Goal: Task Accomplishment & Management: Use online tool/utility

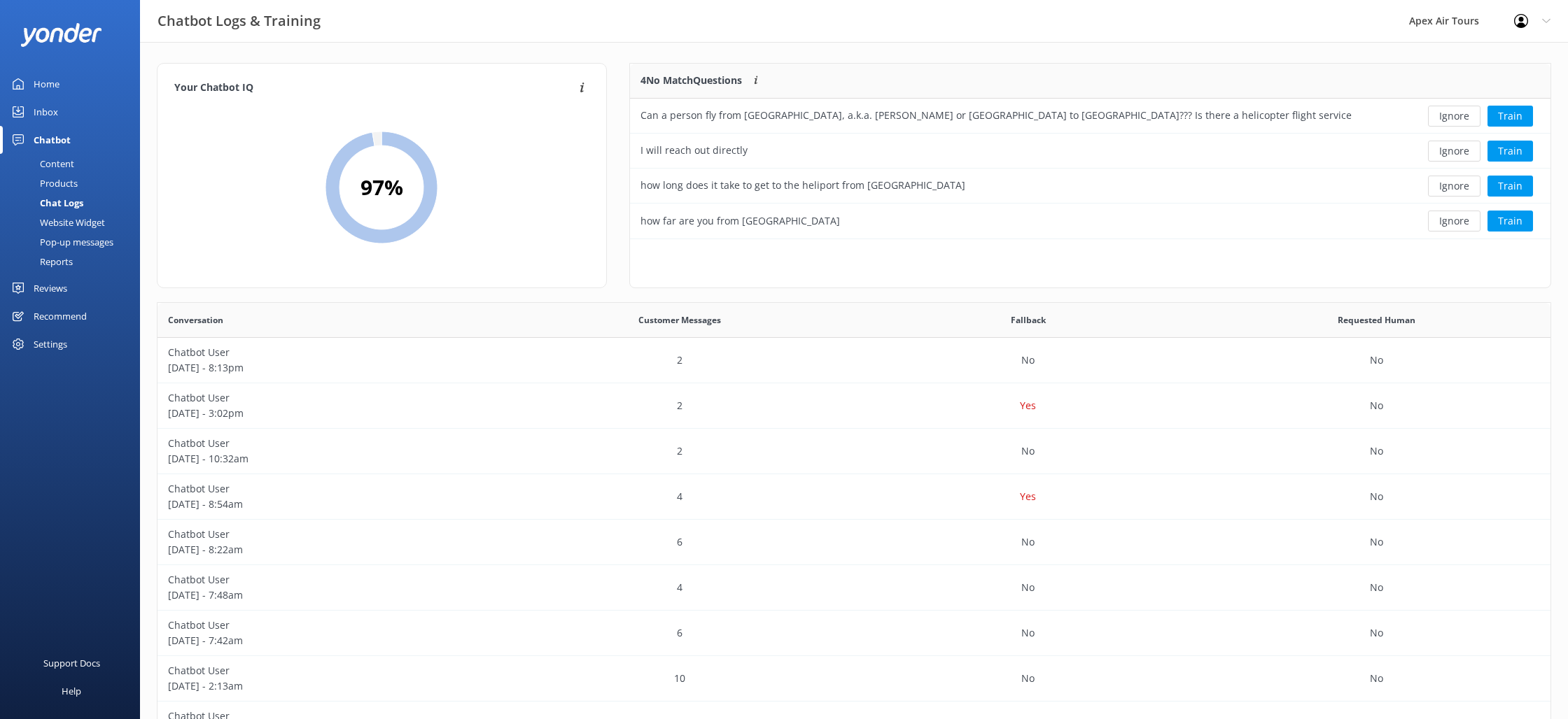
scroll to position [491, 1393]
click at [56, 287] on div "Reviews" at bounding box center [50, 288] width 34 height 28
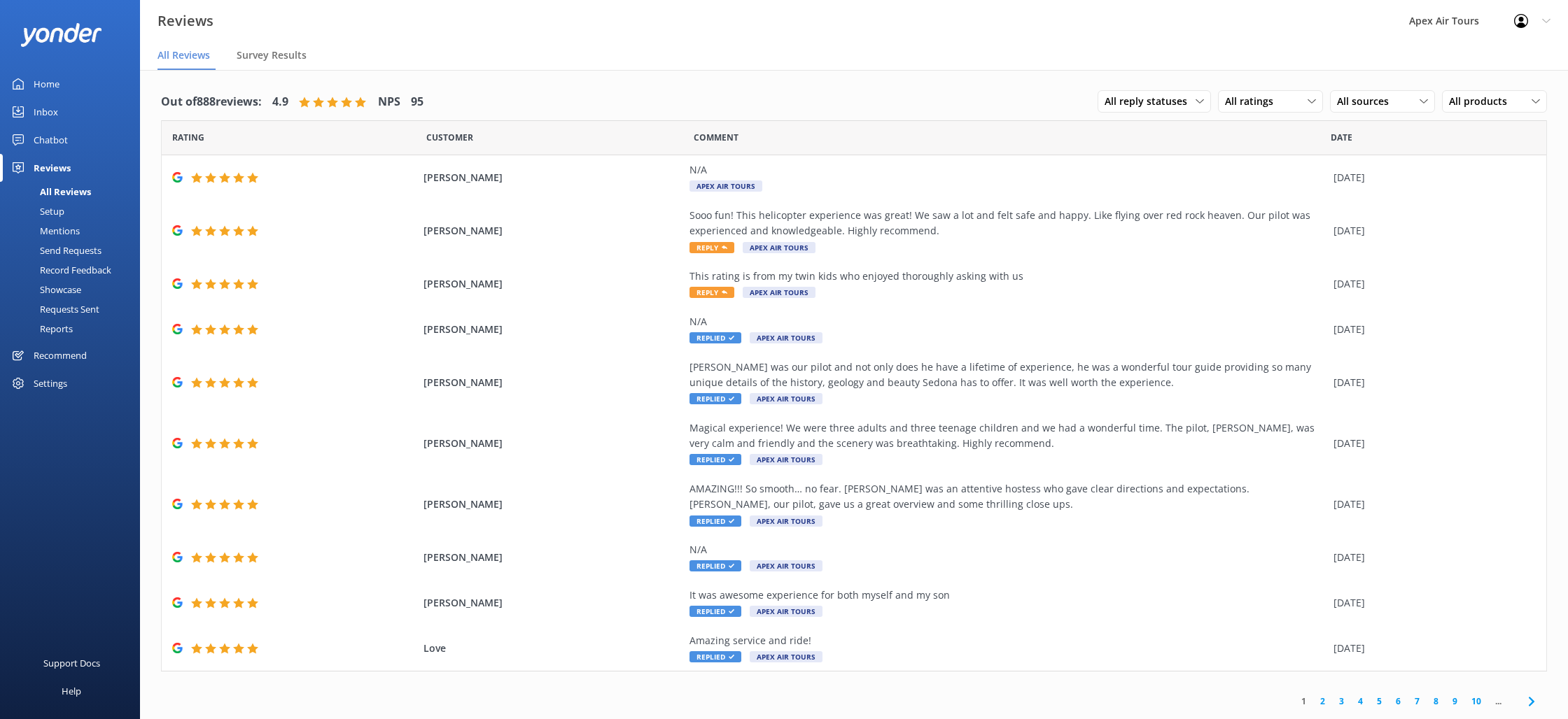
click at [70, 252] on div "Send Requests" at bounding box center [55, 250] width 93 height 20
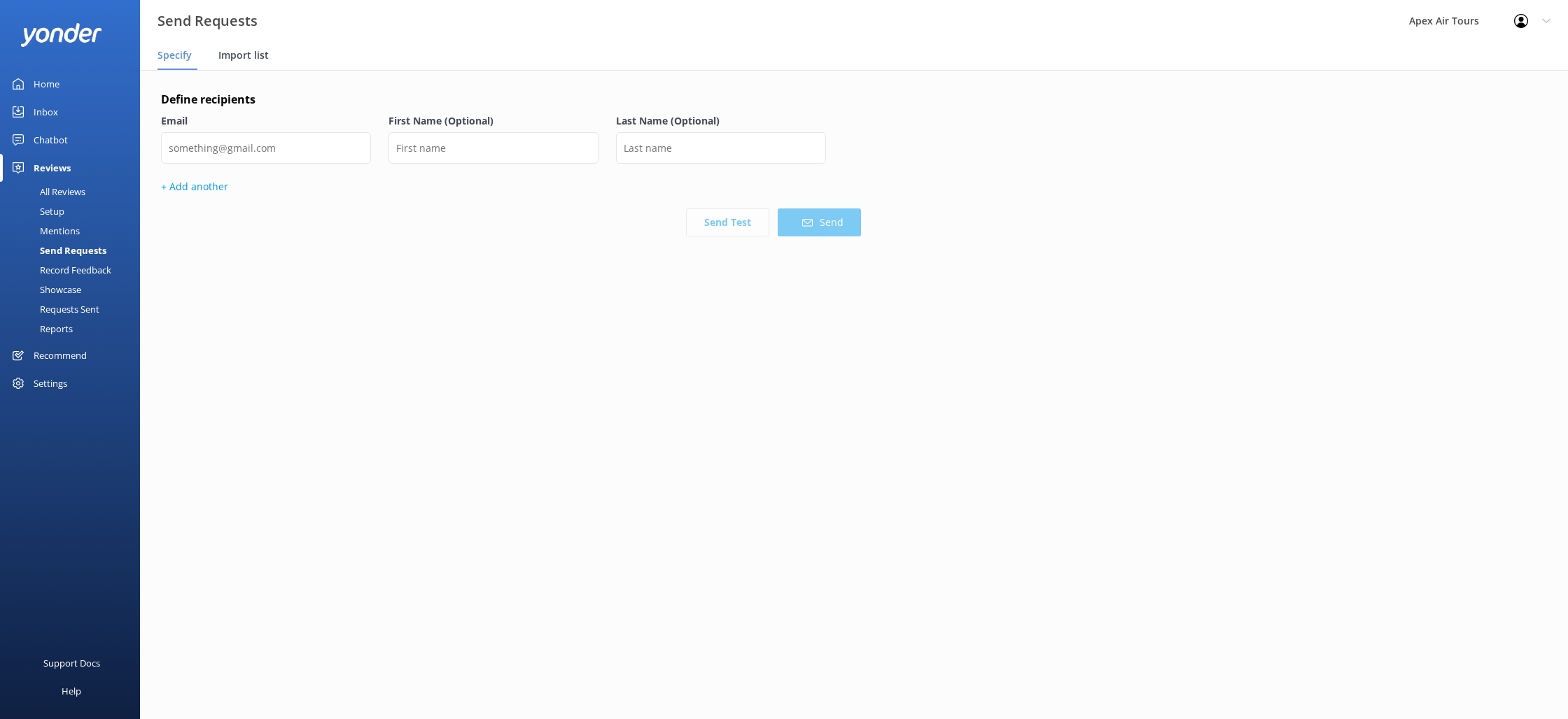
click at [242, 49] on span "Import list" at bounding box center [243, 56] width 50 height 14
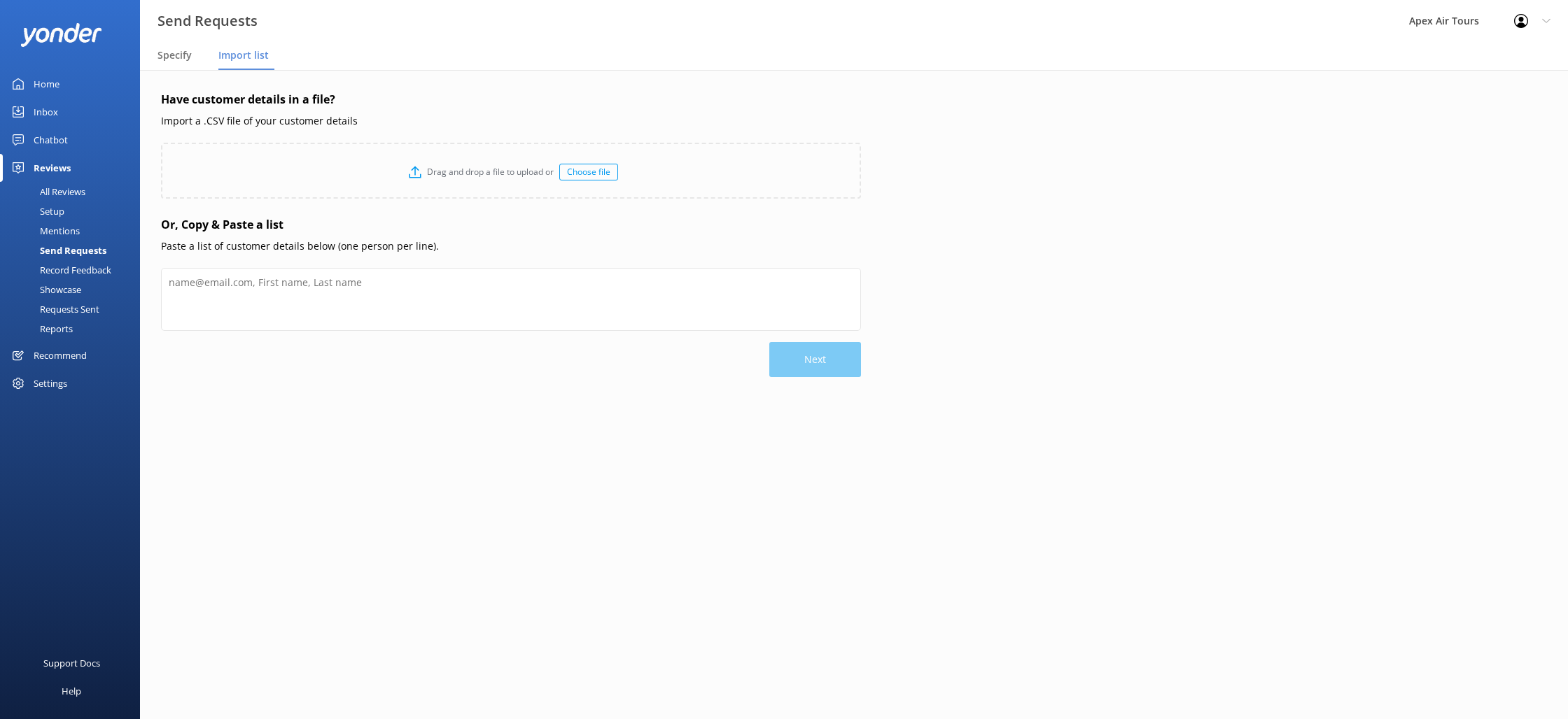
click at [588, 172] on div "Choose file" at bounding box center [588, 172] width 59 height 16
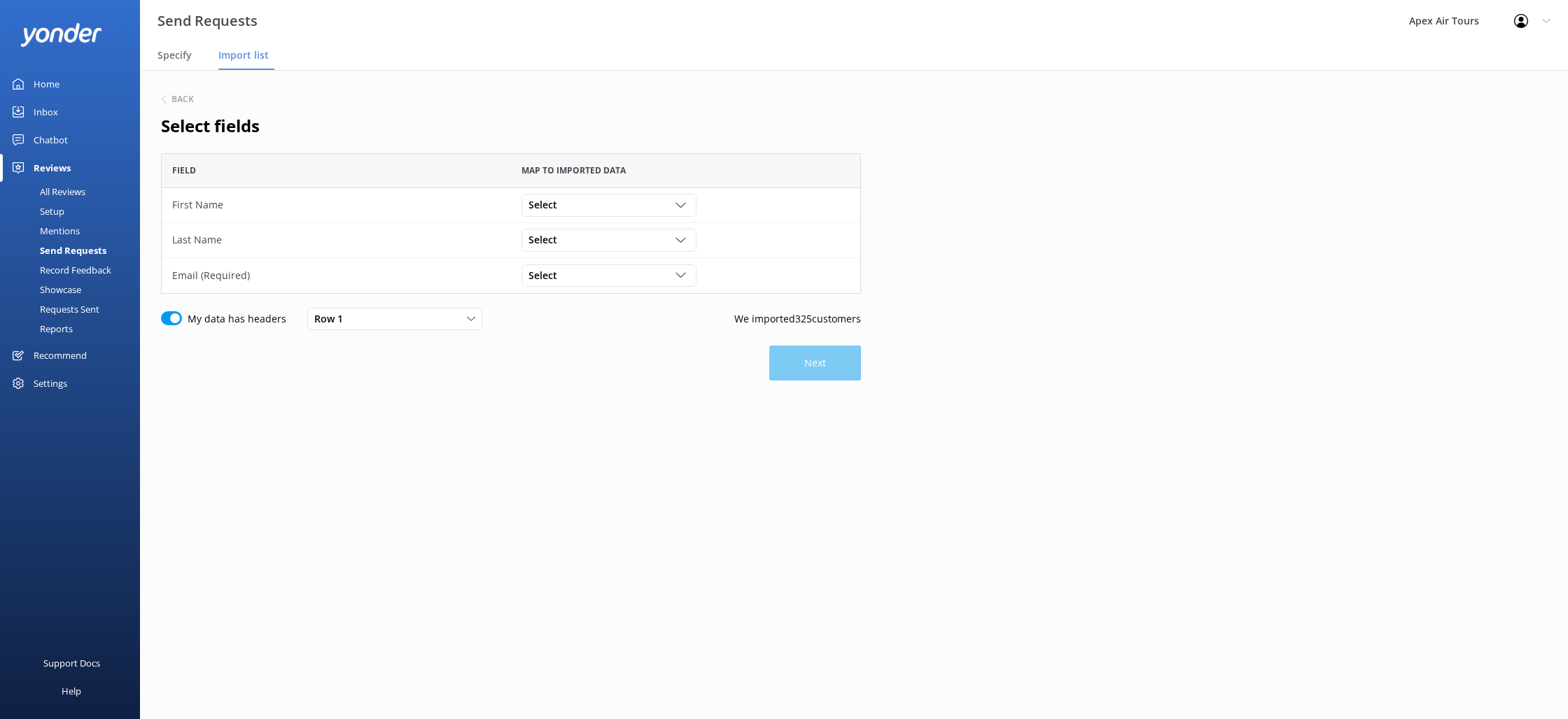
scroll to position [141, 700]
click at [638, 210] on div "Select" at bounding box center [609, 205] width 168 height 16
click at [766, 113] on h2 "Select fields" at bounding box center [510, 126] width 700 height 27
click at [656, 203] on div "Select" at bounding box center [609, 205] width 168 height 16
click at [625, 235] on link "contact_name" at bounding box center [609, 235] width 173 height 28
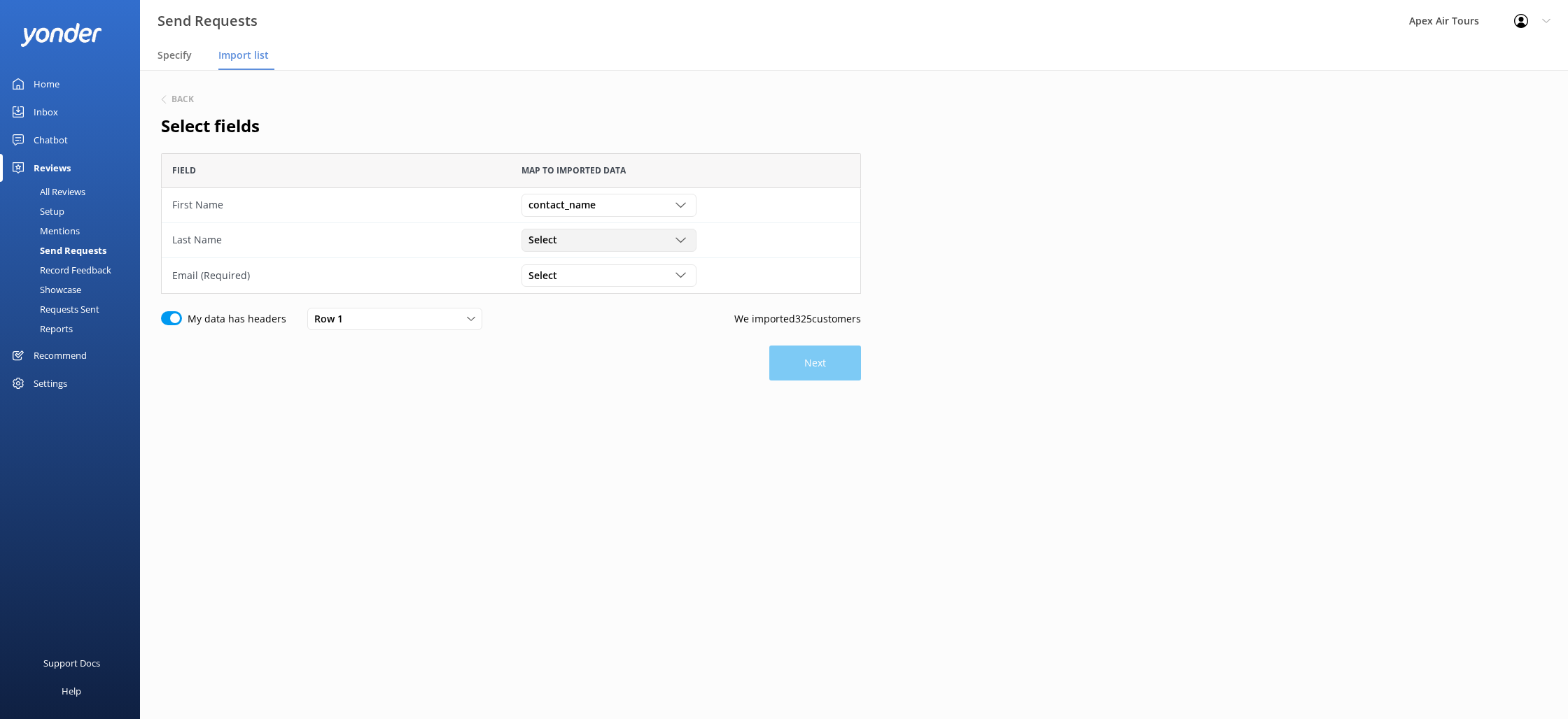
click at [586, 242] on div "Select" at bounding box center [609, 240] width 168 height 16
click at [486, 164] on div "Field" at bounding box center [336, 170] width 349 height 35
click at [660, 276] on div "Select" at bounding box center [609, 276] width 168 height 16
click at [617, 331] on link "contact_email" at bounding box center [609, 333] width 173 height 28
click at [413, 324] on div "Row 1" at bounding box center [395, 319] width 168 height 16
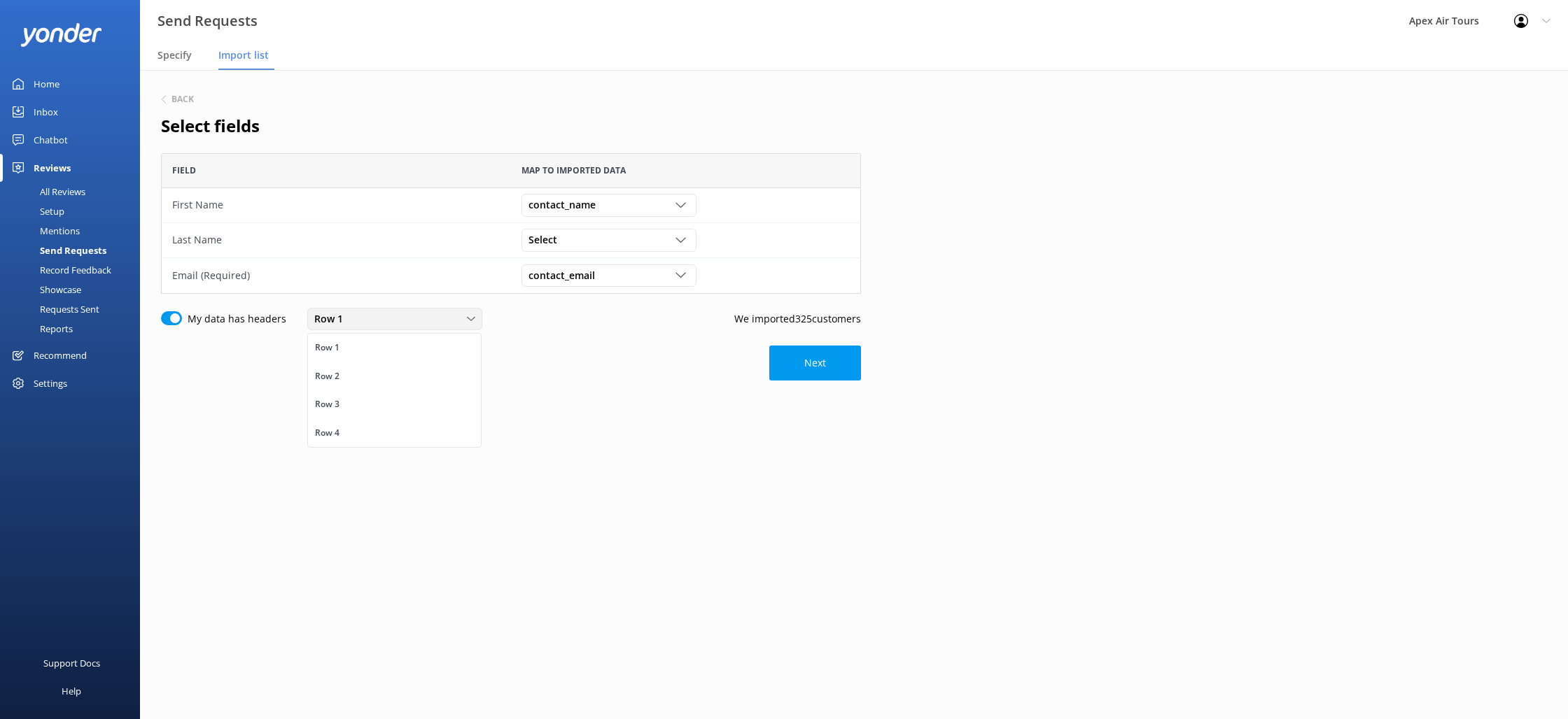
click at [427, 323] on div "Row 1" at bounding box center [395, 319] width 168 height 16
click at [828, 370] on button "Next" at bounding box center [815, 363] width 92 height 35
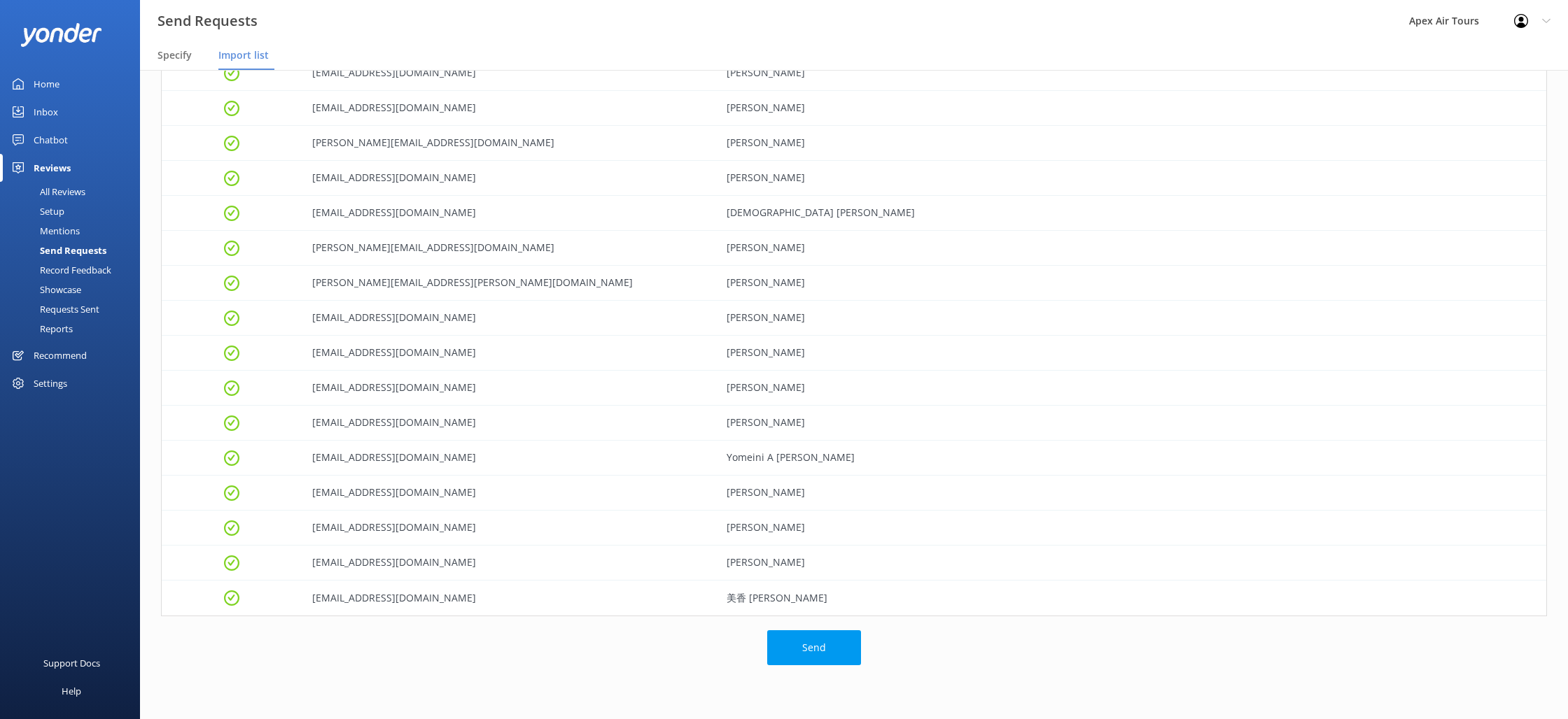
scroll to position [10958, 0]
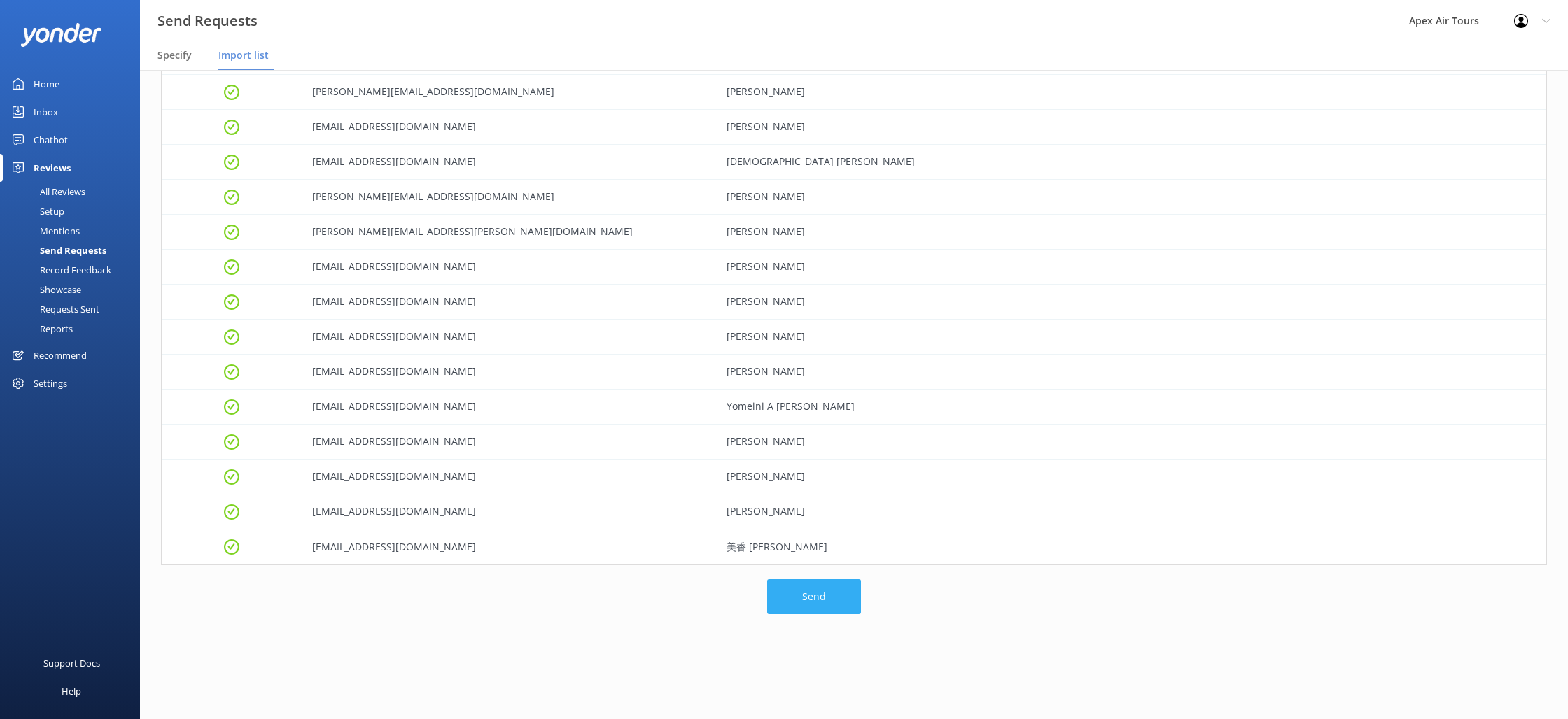
click at [836, 604] on button "Send" at bounding box center [813, 597] width 93 height 35
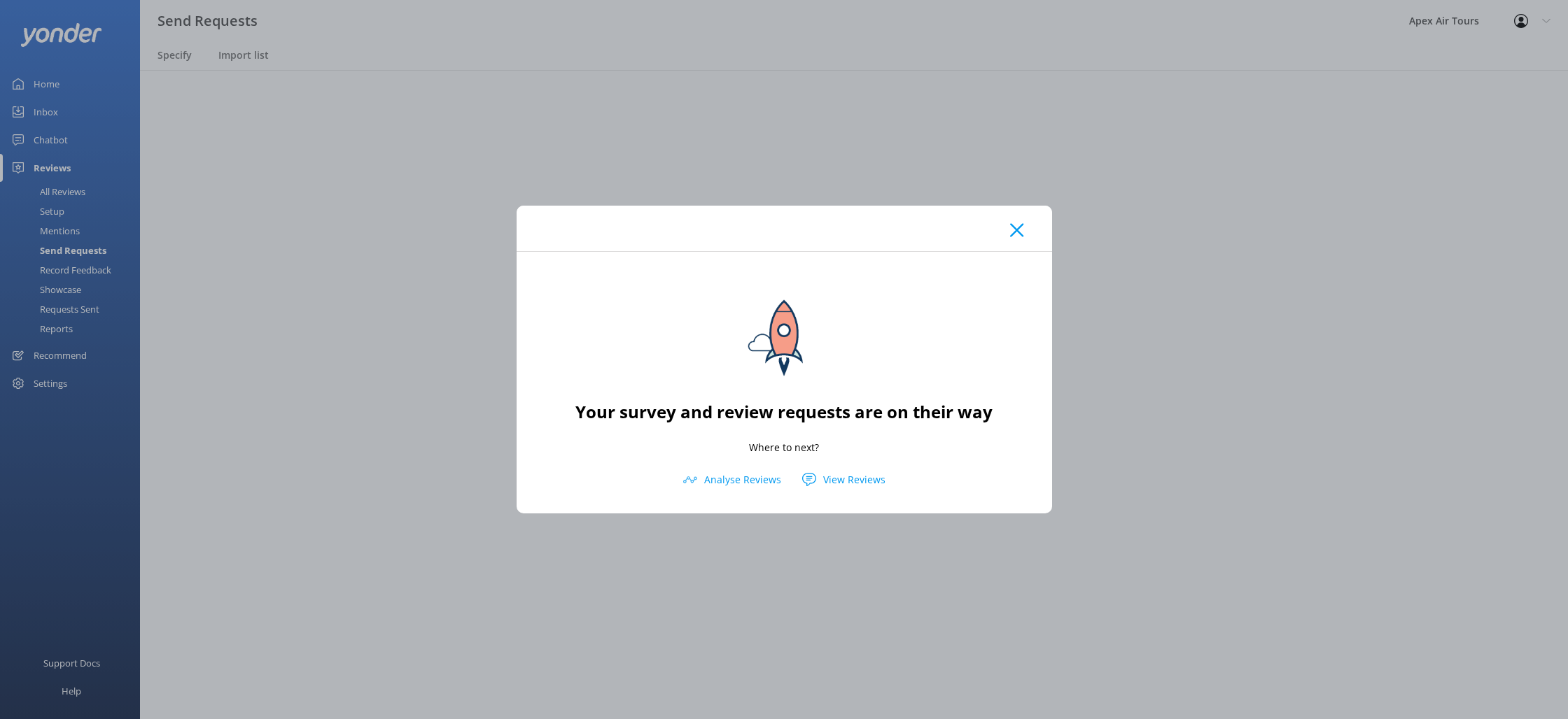
click at [1018, 235] on icon at bounding box center [1016, 230] width 13 height 14
